Goal: Check status: Check status

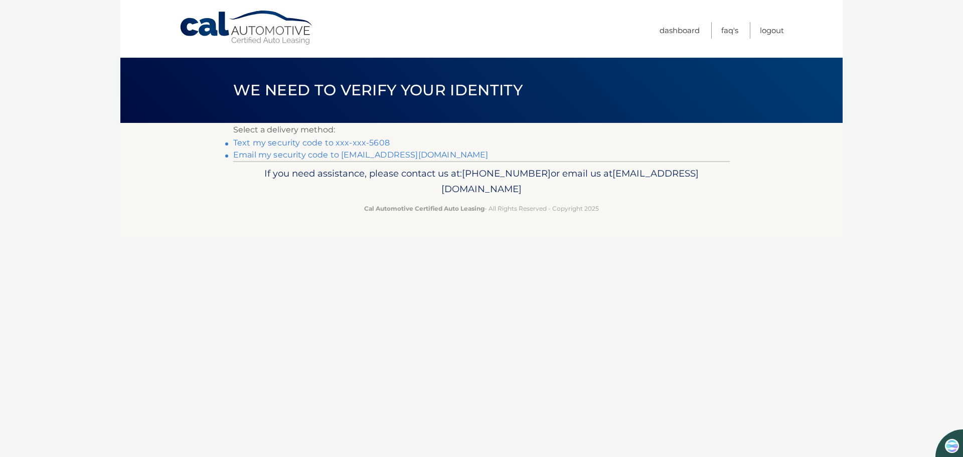
click at [269, 140] on link "Text my security code to xxx-xxx-5608" at bounding box center [311, 143] width 156 height 10
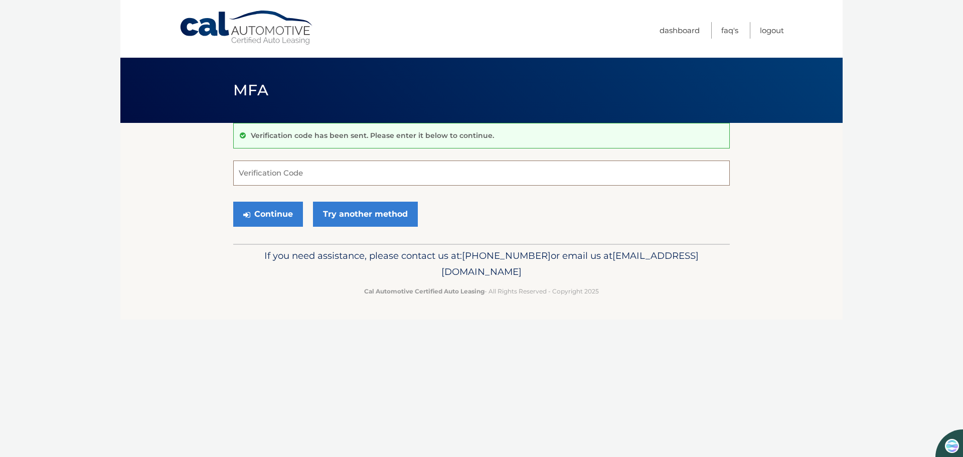
click at [248, 174] on input "Verification Code" at bounding box center [481, 172] width 497 height 25
type input "415932"
click at [266, 212] on button "Continue" at bounding box center [268, 214] width 70 height 25
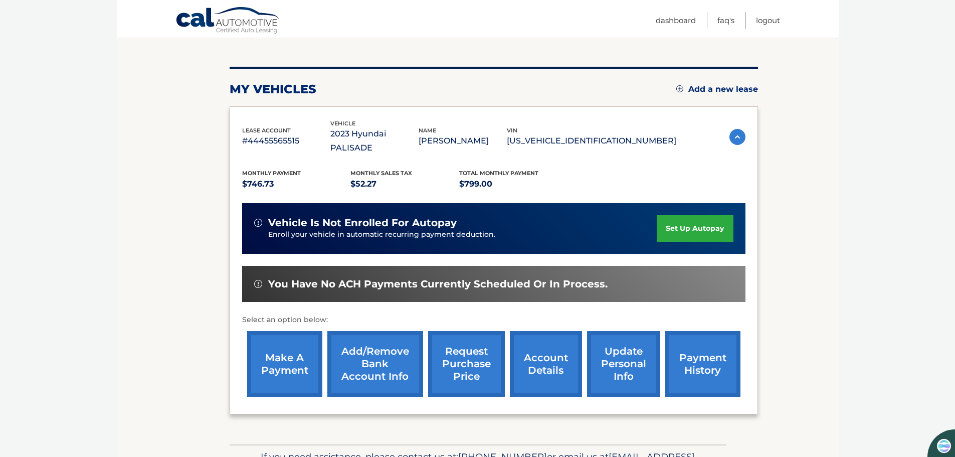
scroll to position [102, 0]
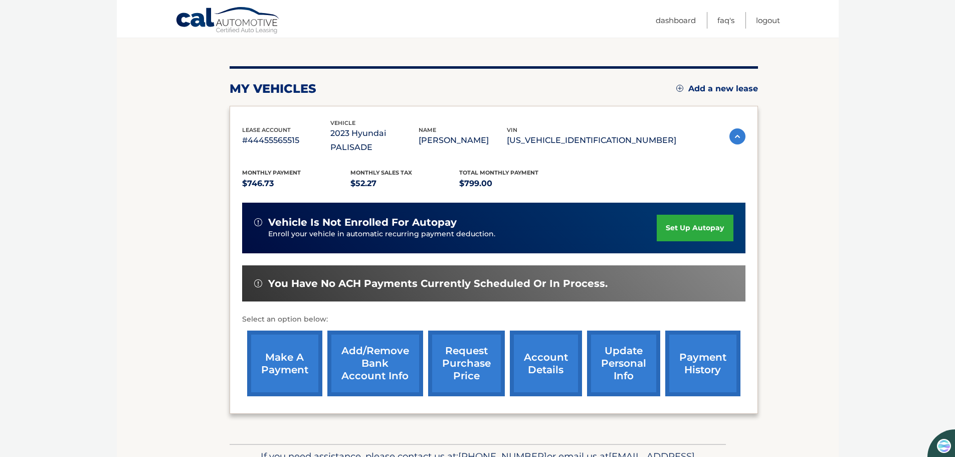
click at [699, 346] on link "payment history" at bounding box center [703, 364] width 75 height 66
